Goal: Navigation & Orientation: Find specific page/section

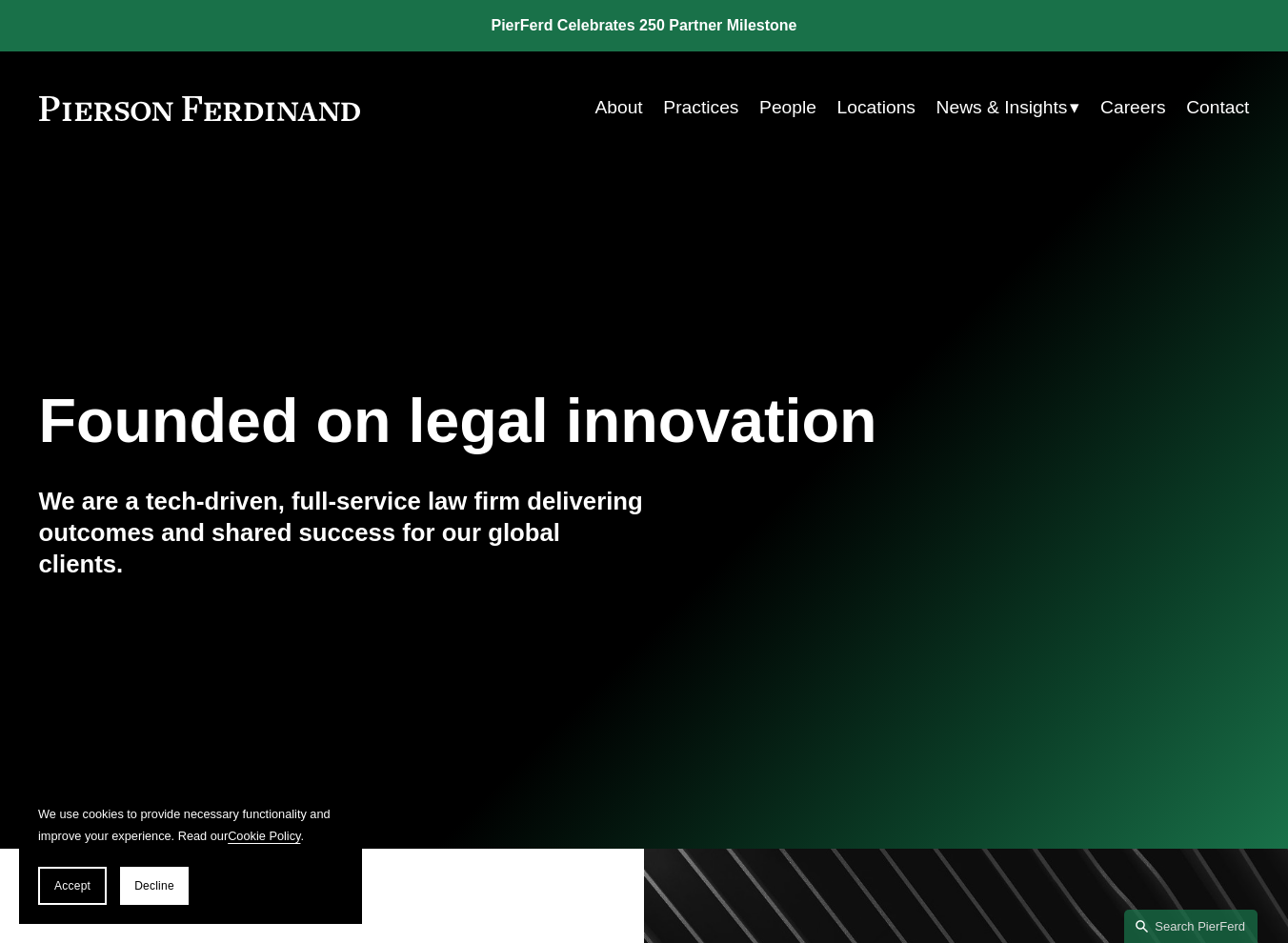
click at [686, 108] on link "Practices" at bounding box center [701, 108] width 75 height 37
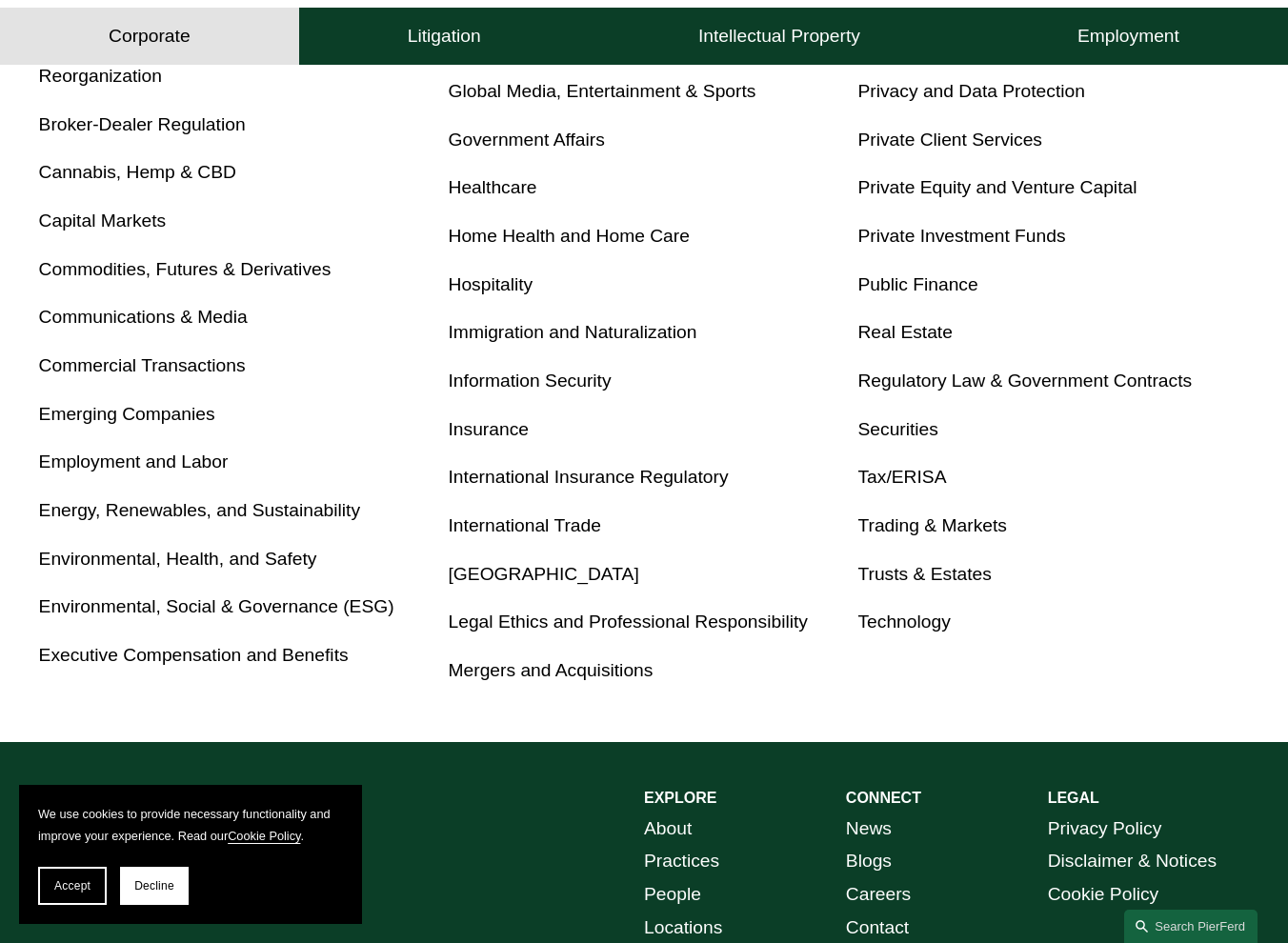
scroll to position [857, 0]
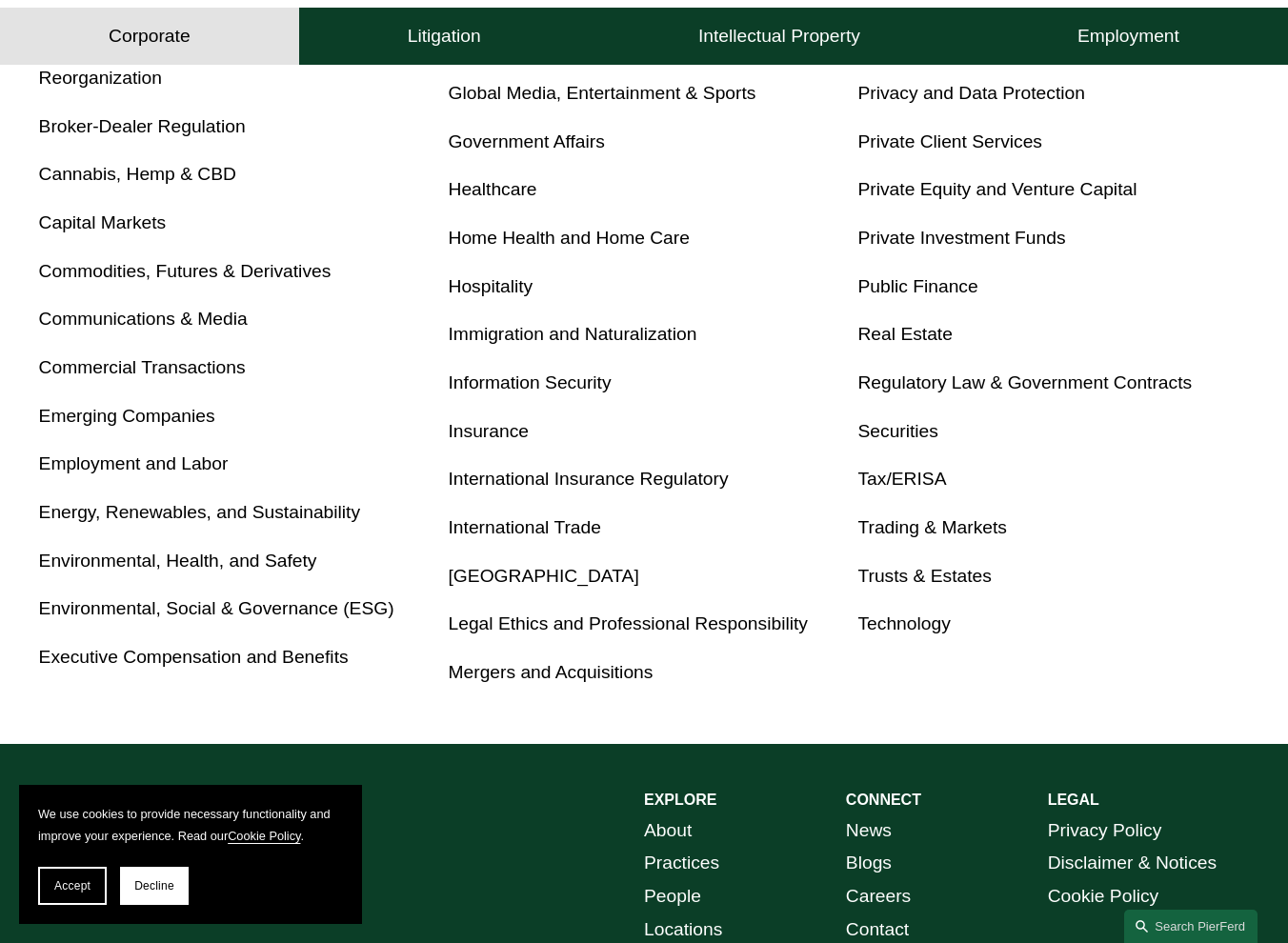
click at [156, 473] on link "Employment and Labor" at bounding box center [134, 463] width 190 height 20
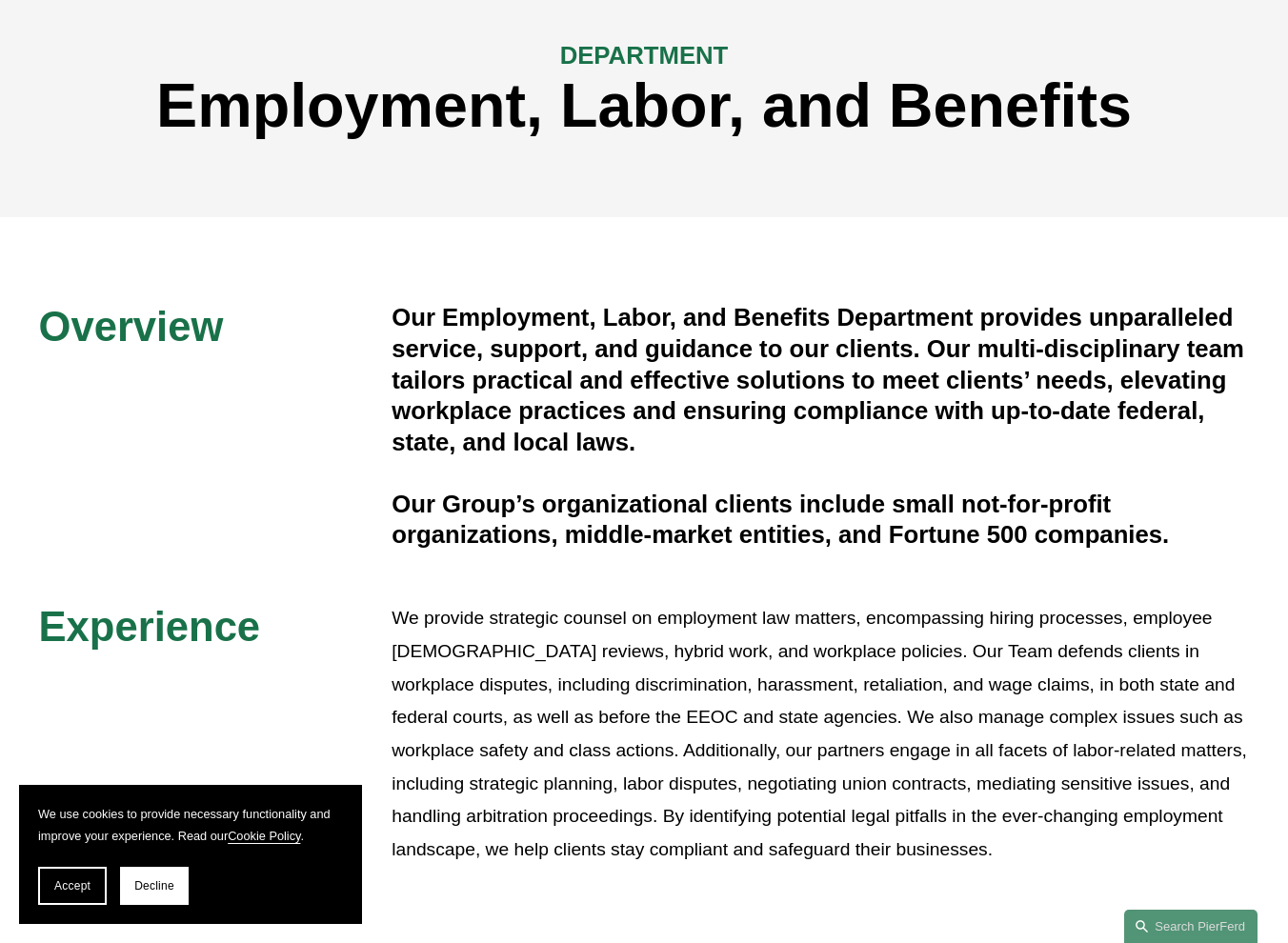
scroll to position [286, 0]
